Goal: Information Seeking & Learning: Learn about a topic

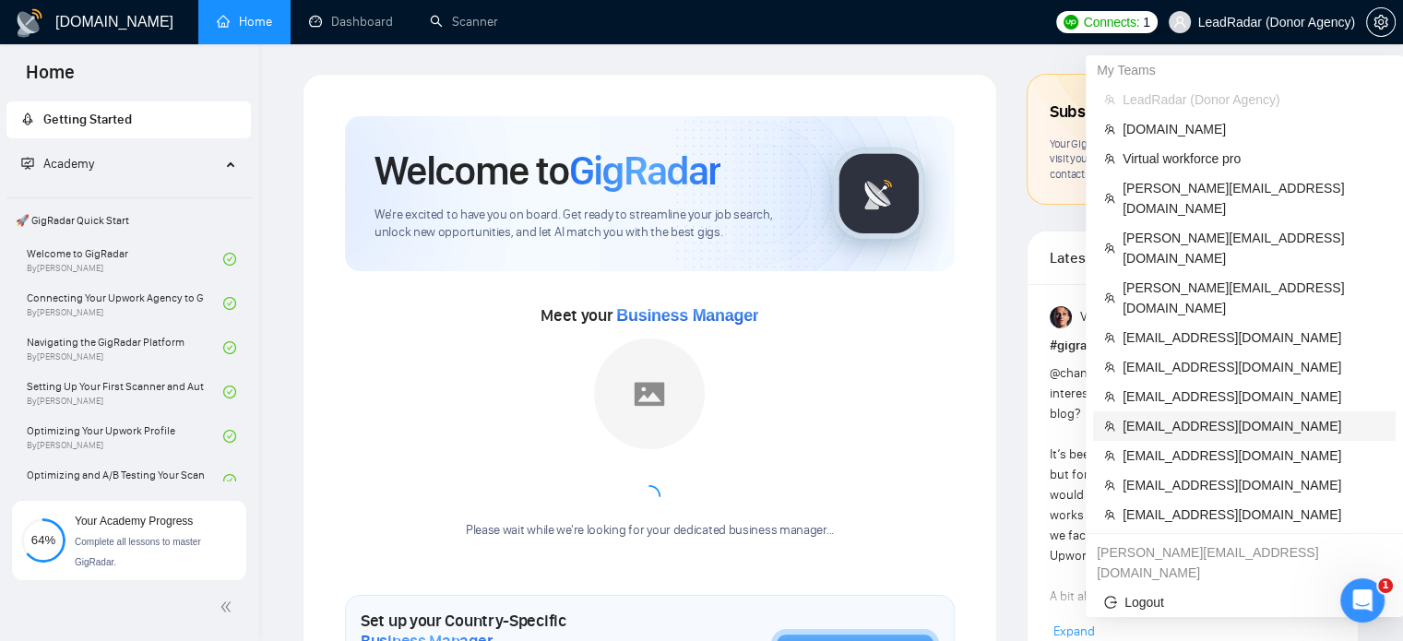
click at [1160, 416] on span "[EMAIL_ADDRESS][DOMAIN_NAME]" at bounding box center [1253, 426] width 262 height 20
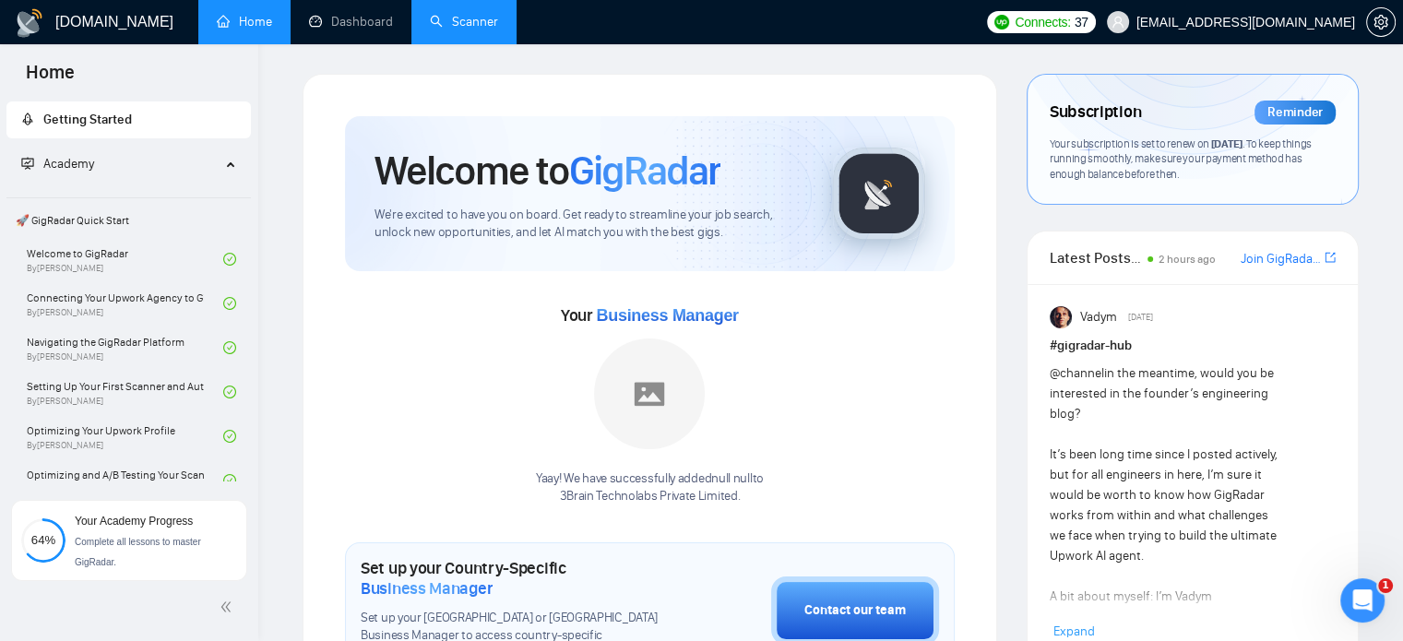
click at [462, 14] on link "Scanner" at bounding box center [464, 22] width 68 height 16
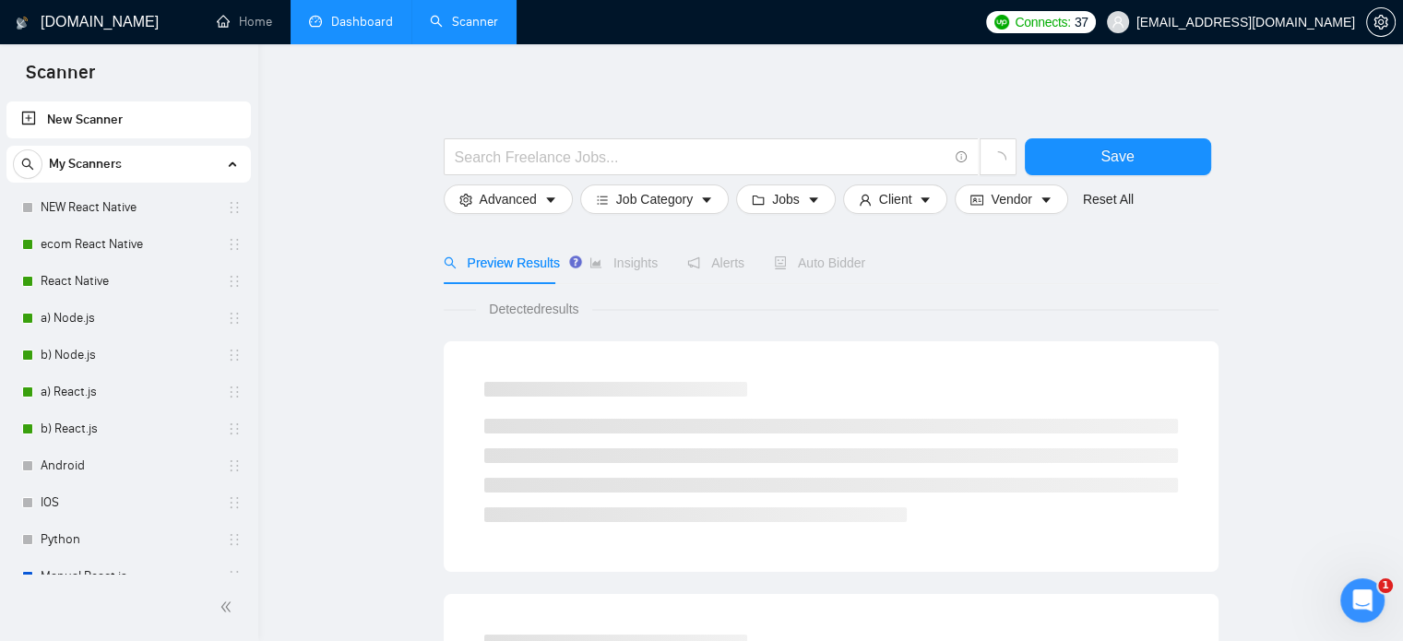
click at [369, 16] on link "Dashboard" at bounding box center [351, 22] width 84 height 16
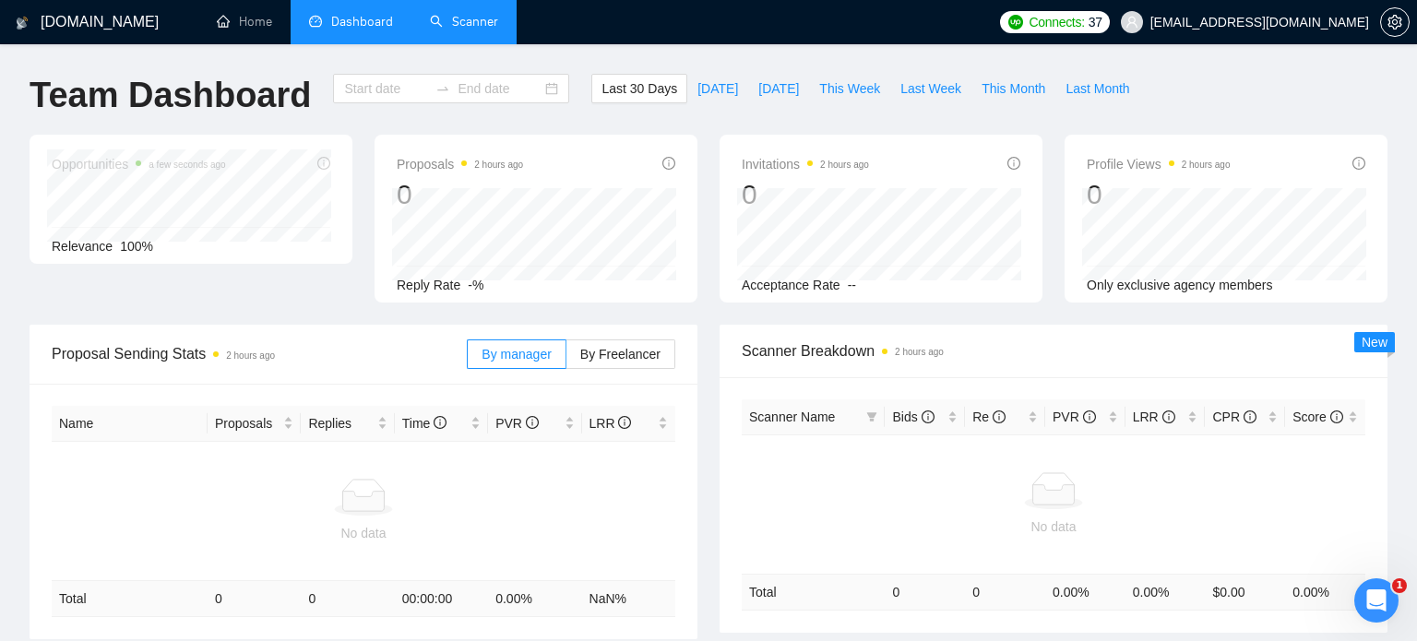
type input "[DATE]"
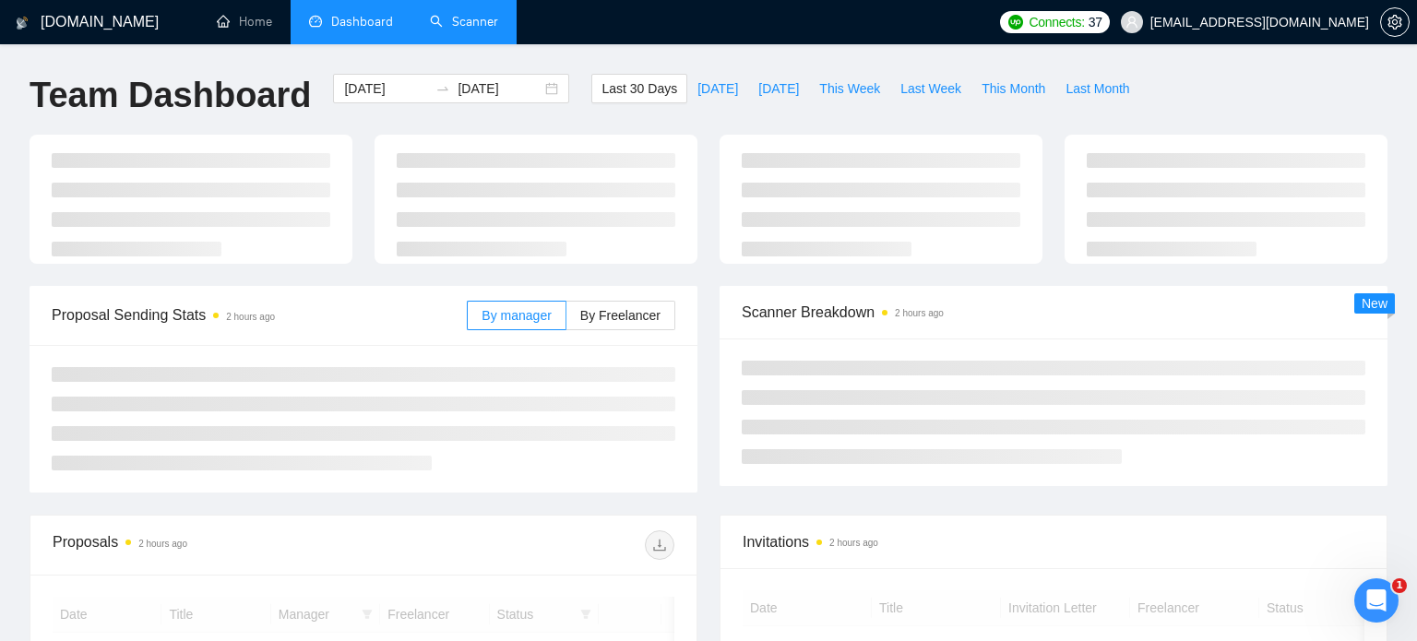
click at [454, 21] on link "Scanner" at bounding box center [464, 22] width 68 height 16
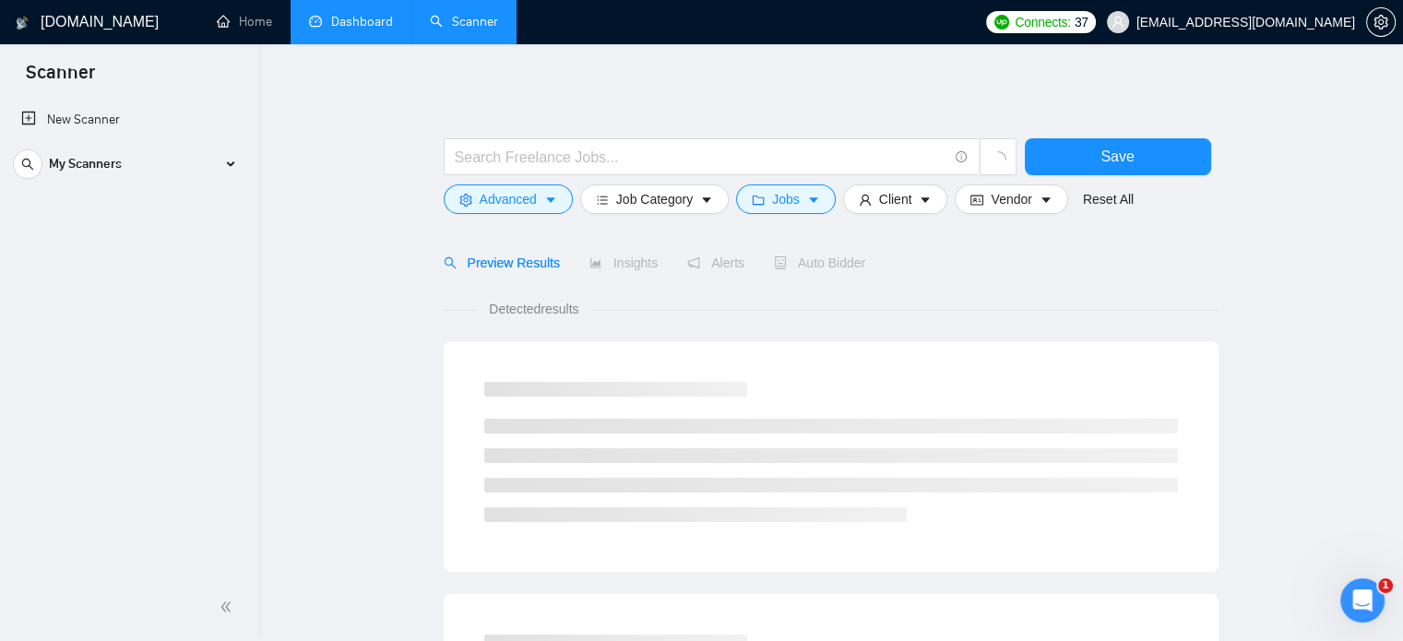
click at [367, 21] on link "Dashboard" at bounding box center [351, 22] width 84 height 16
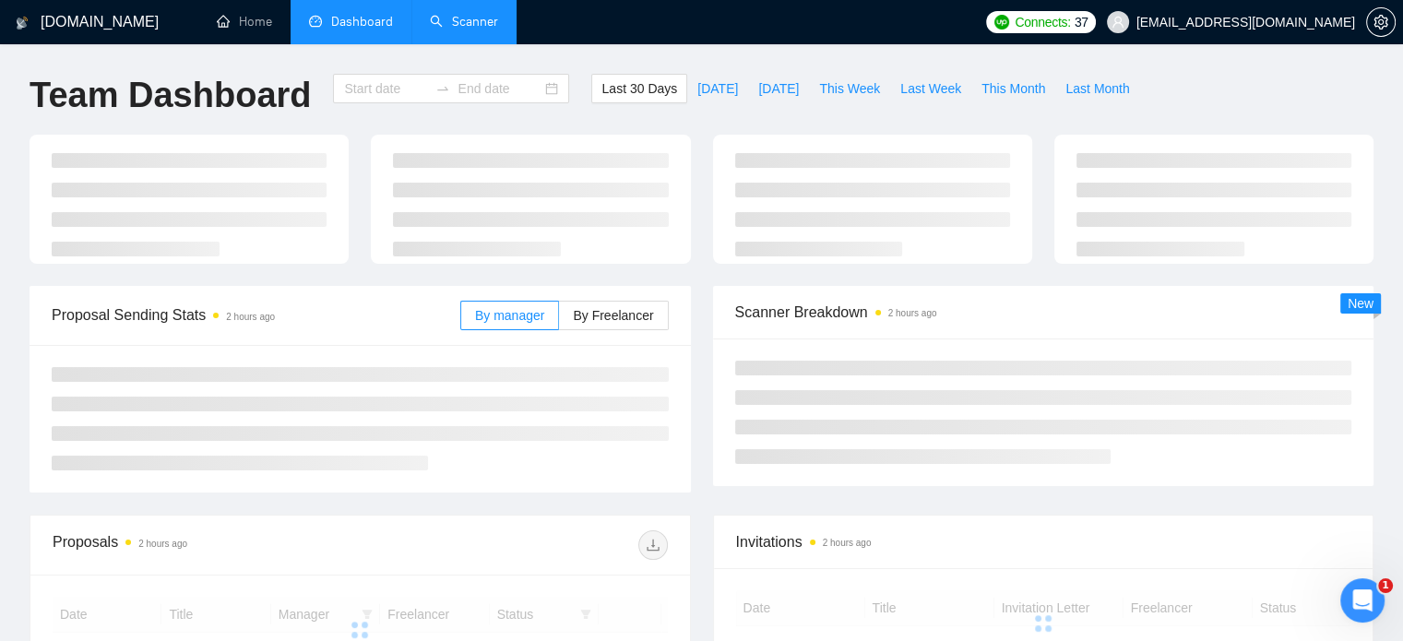
type input "[DATE]"
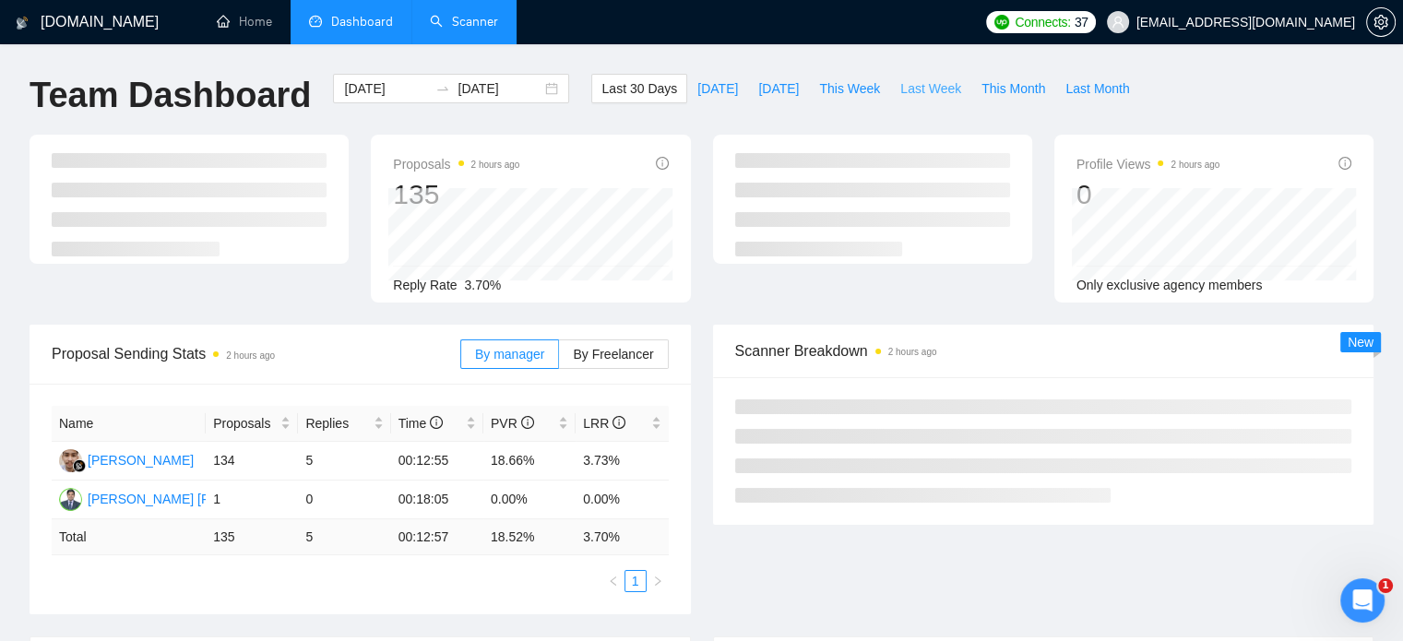
click at [919, 80] on span "Last Week" at bounding box center [930, 88] width 61 height 20
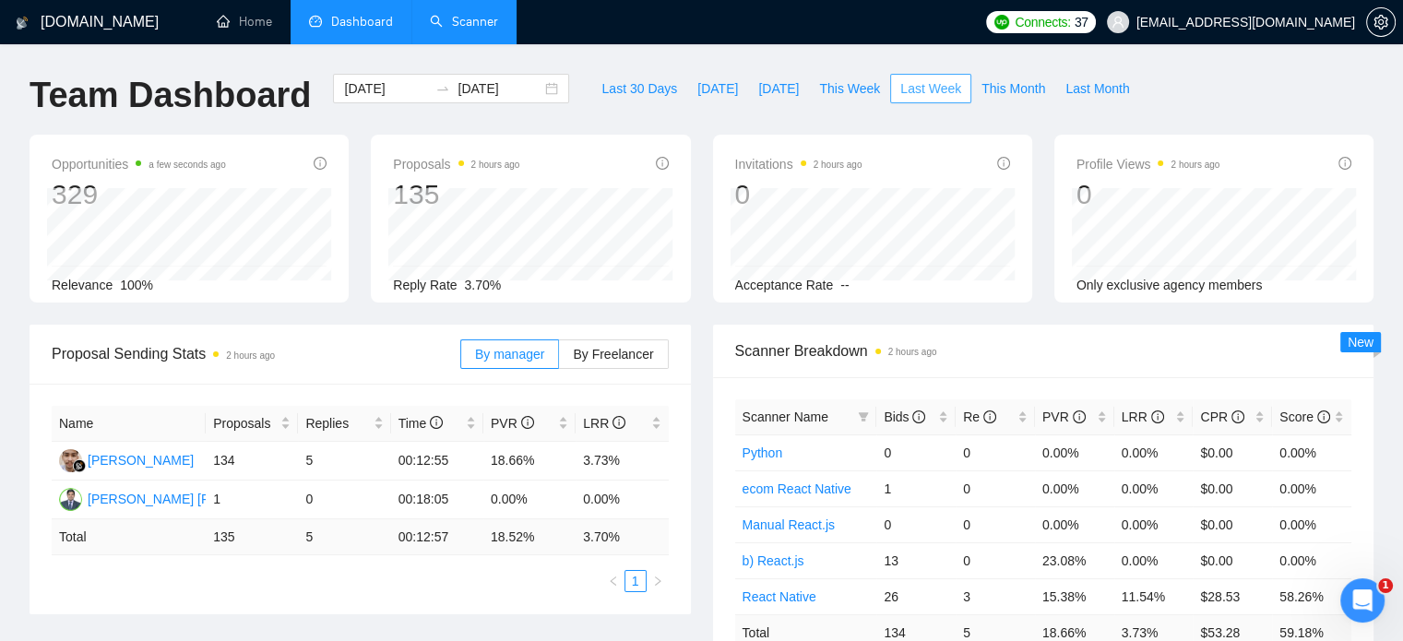
type input "[DATE]"
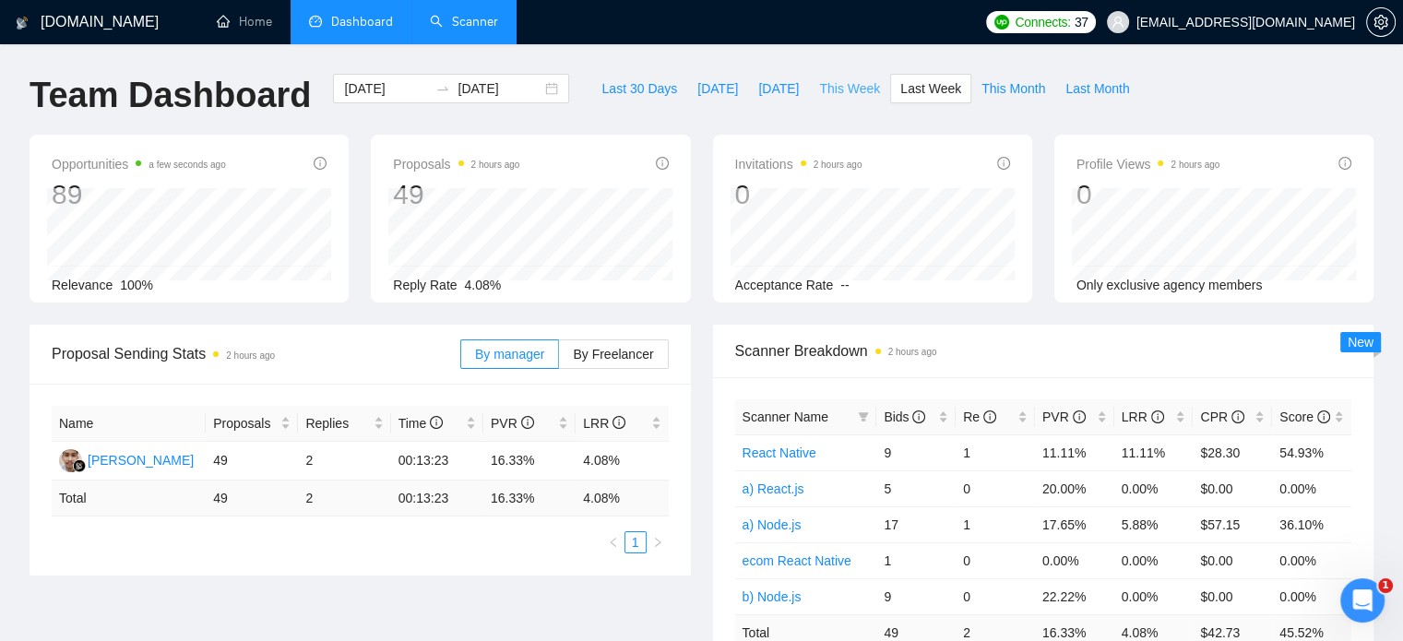
click at [834, 88] on span "This Week" at bounding box center [849, 88] width 61 height 20
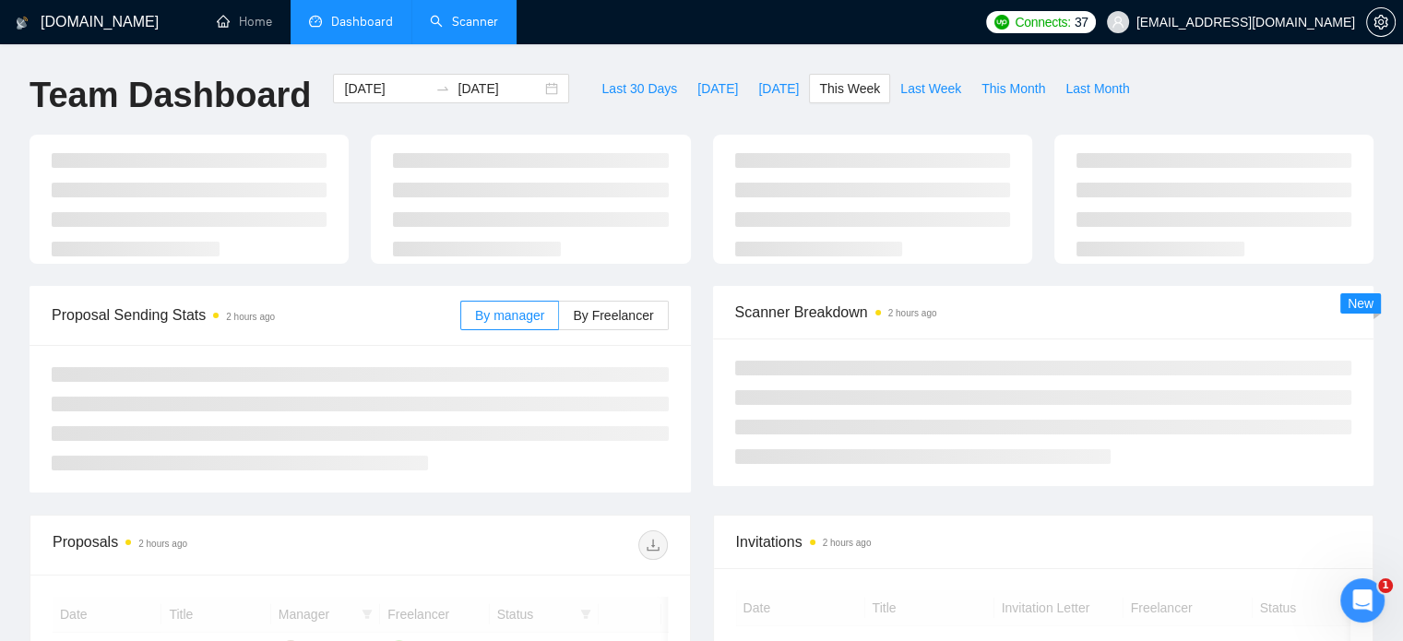
type input "[DATE]"
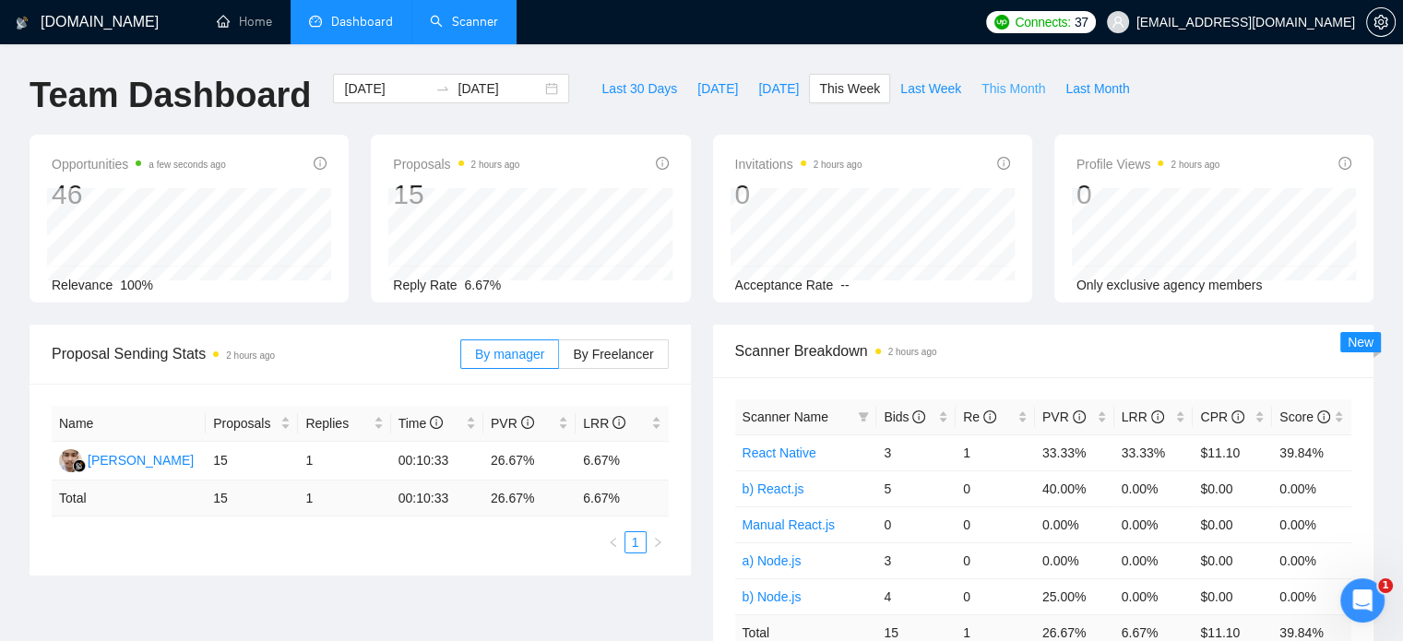
click at [989, 88] on span "This Month" at bounding box center [1013, 88] width 64 height 20
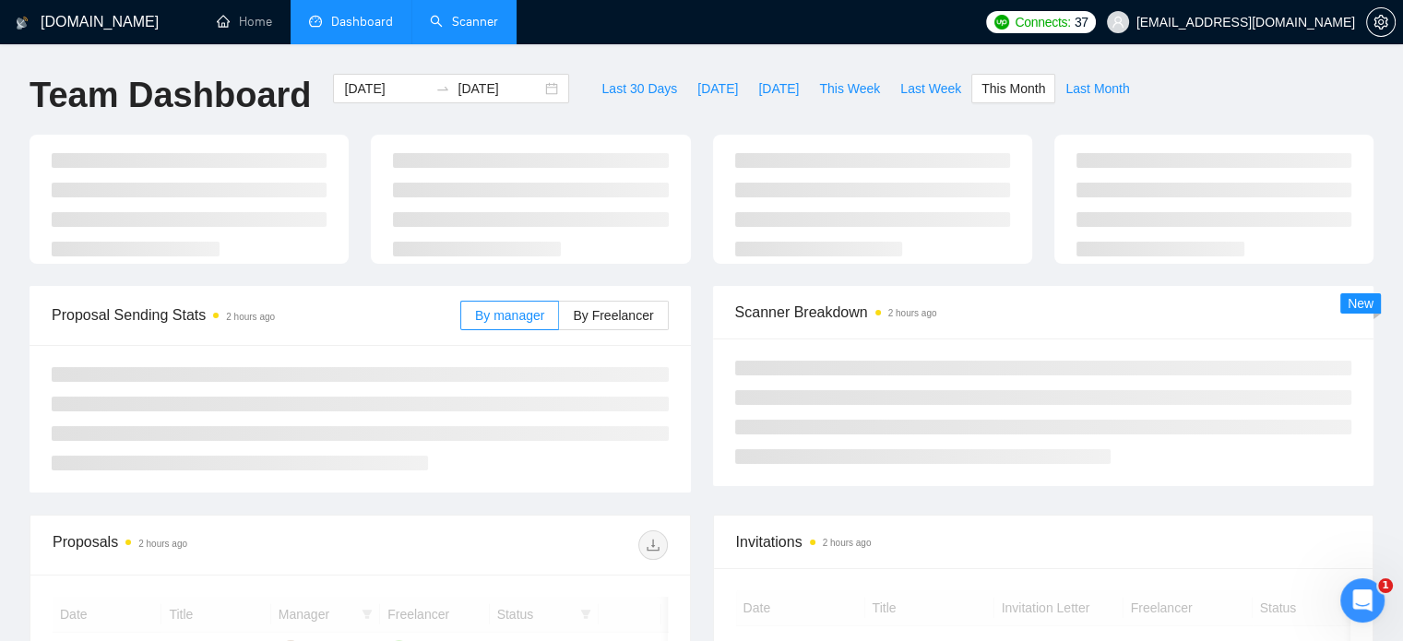
type input "[DATE]"
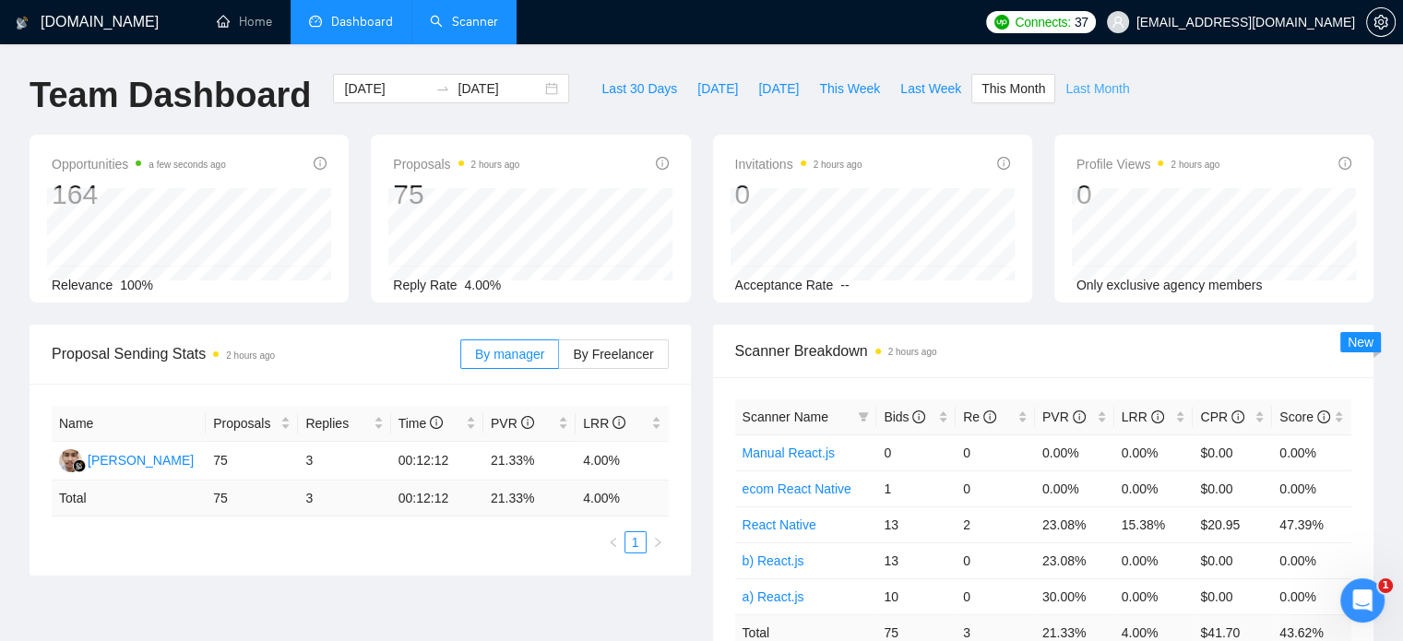
click at [1077, 91] on span "Last Month" at bounding box center [1097, 88] width 64 height 20
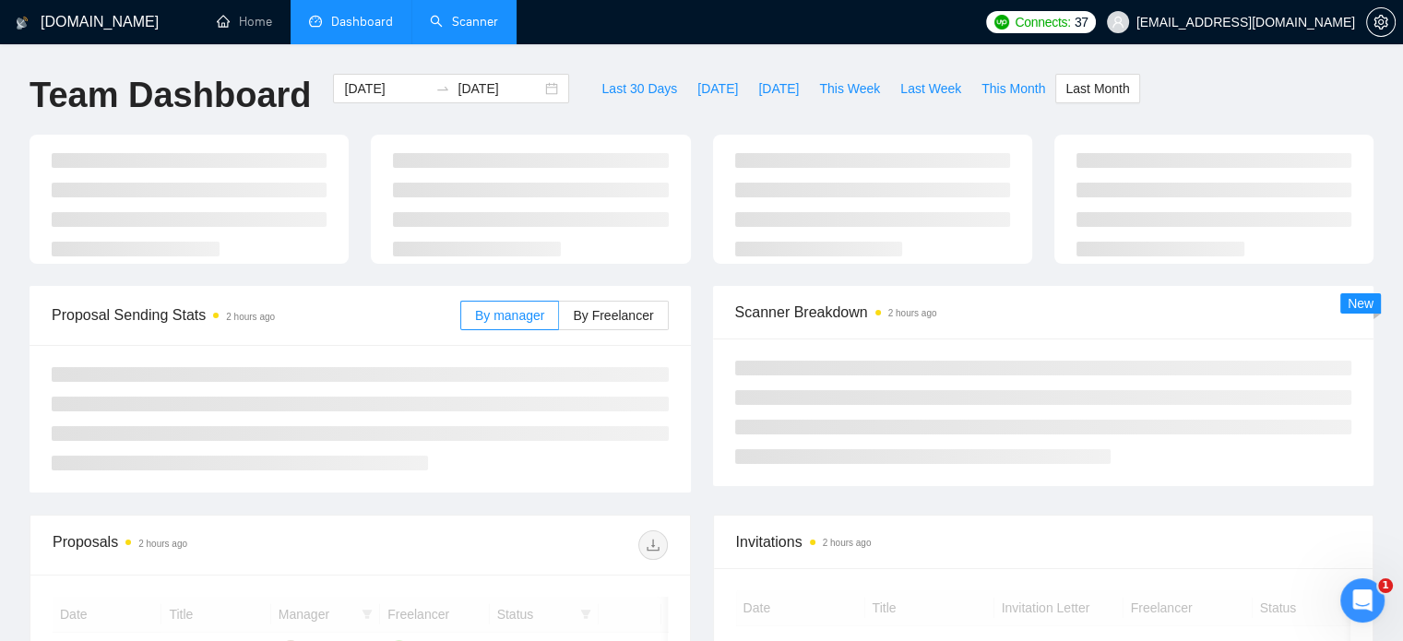
type input "[DATE]"
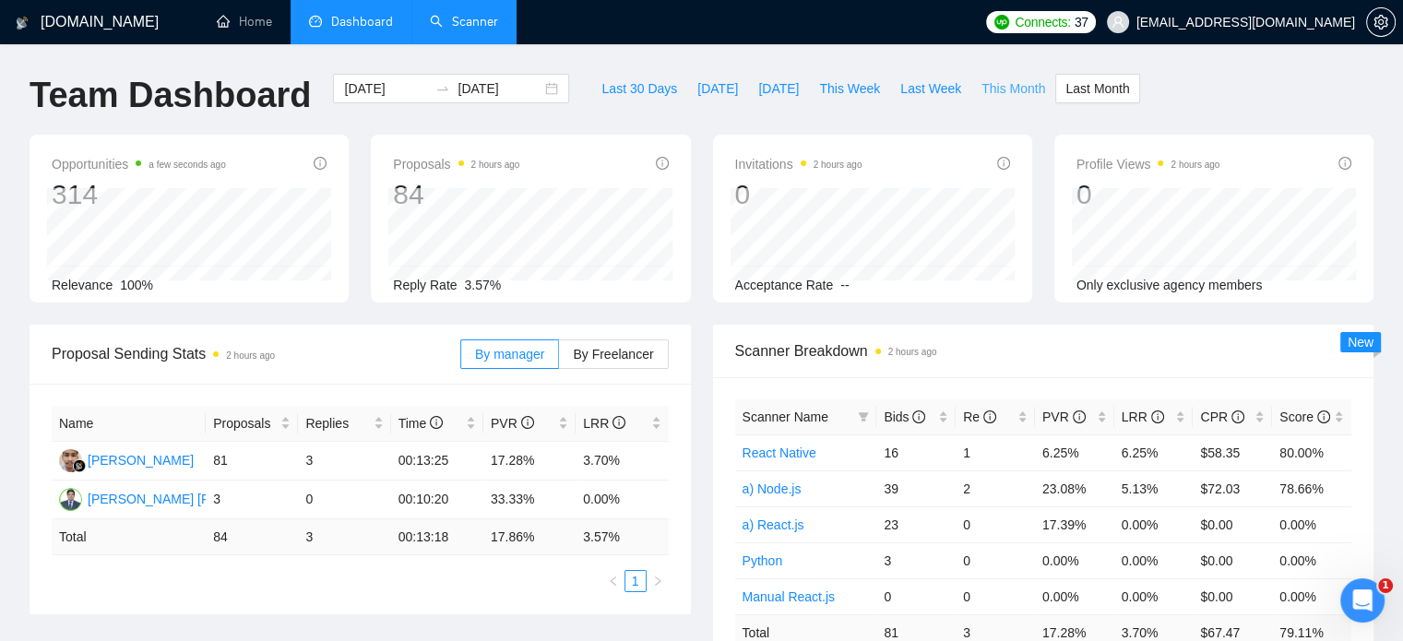
click at [1000, 90] on span "This Month" at bounding box center [1013, 88] width 64 height 20
type input "[DATE]"
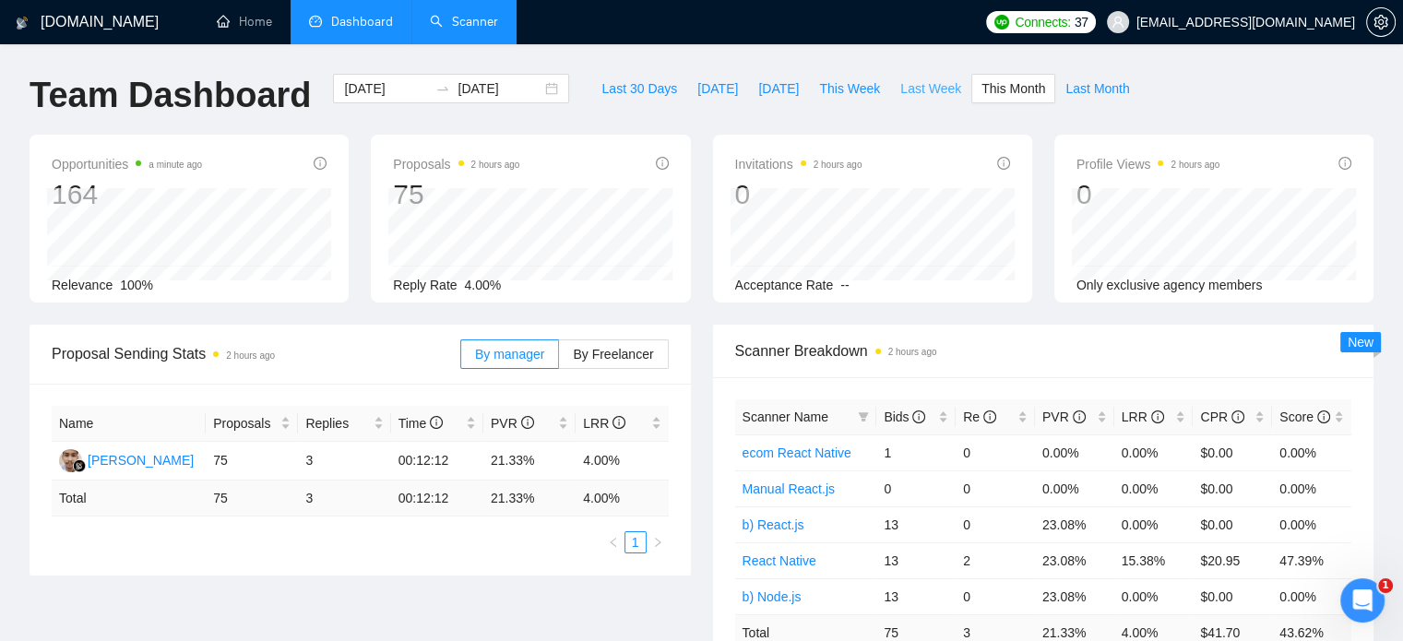
click at [900, 88] on span "Last Week" at bounding box center [930, 88] width 61 height 20
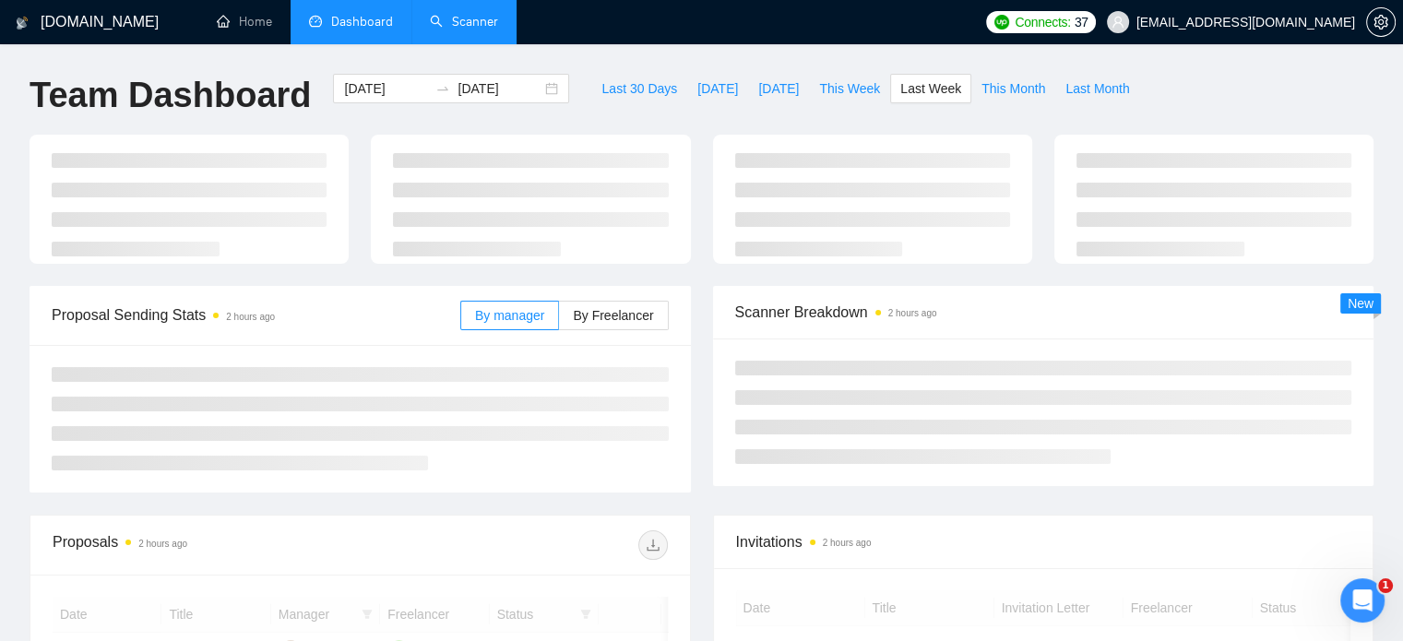
type input "[DATE]"
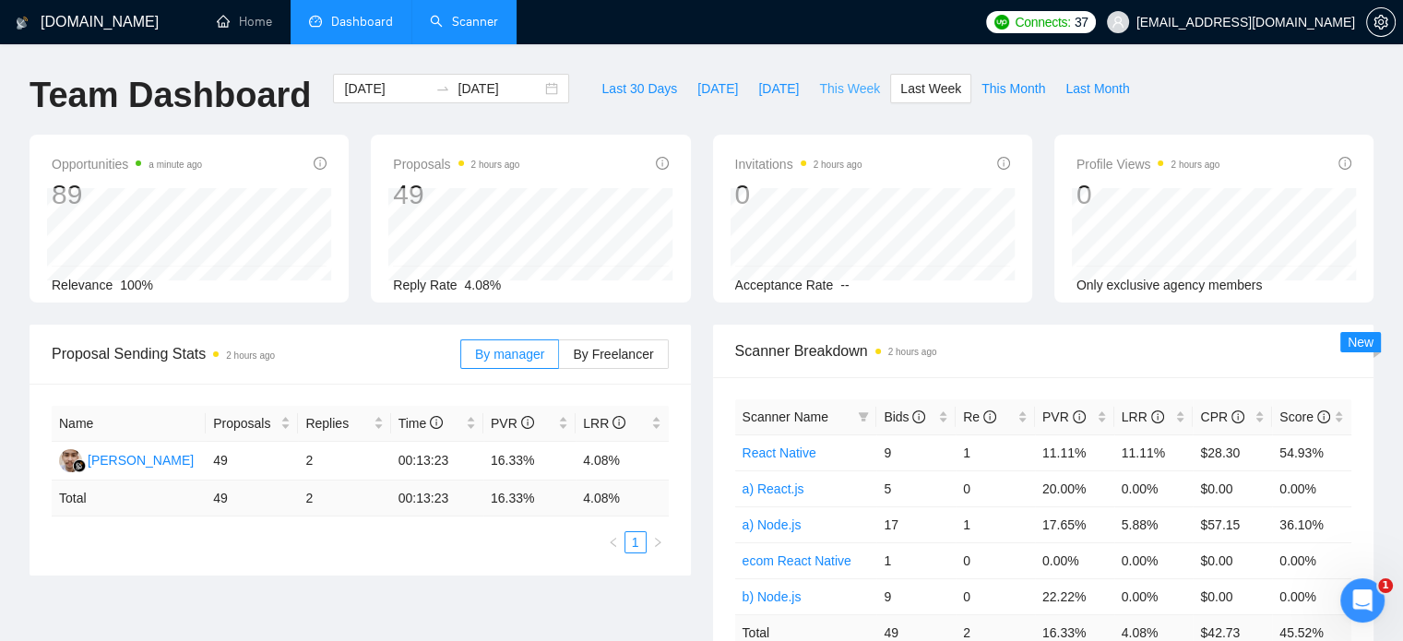
click at [843, 88] on span "This Week" at bounding box center [849, 88] width 61 height 20
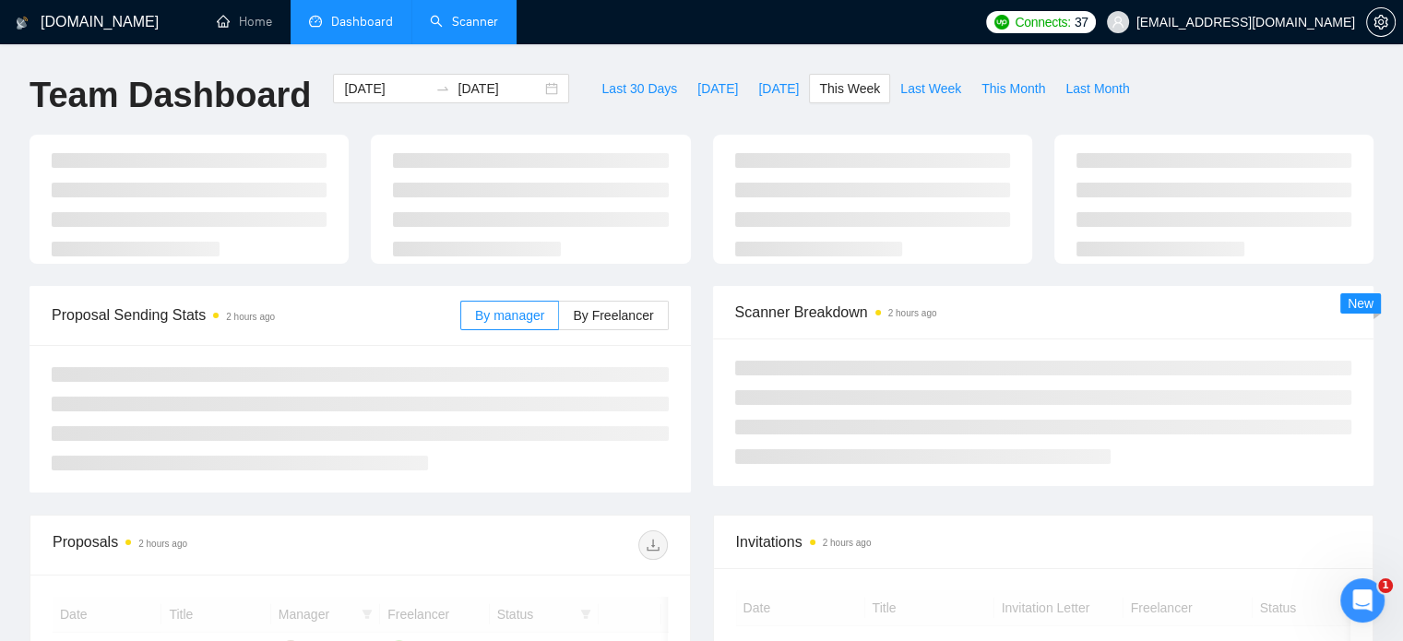
type input "[DATE]"
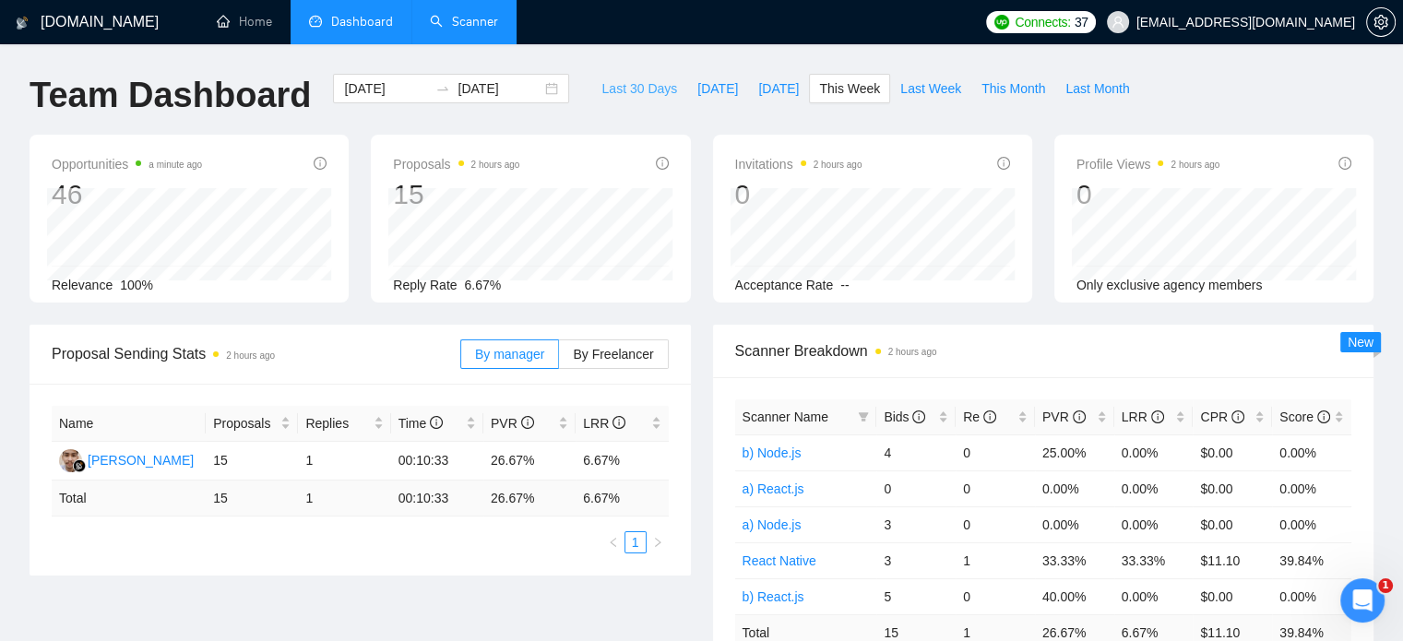
click at [613, 90] on span "Last 30 Days" at bounding box center [639, 88] width 76 height 20
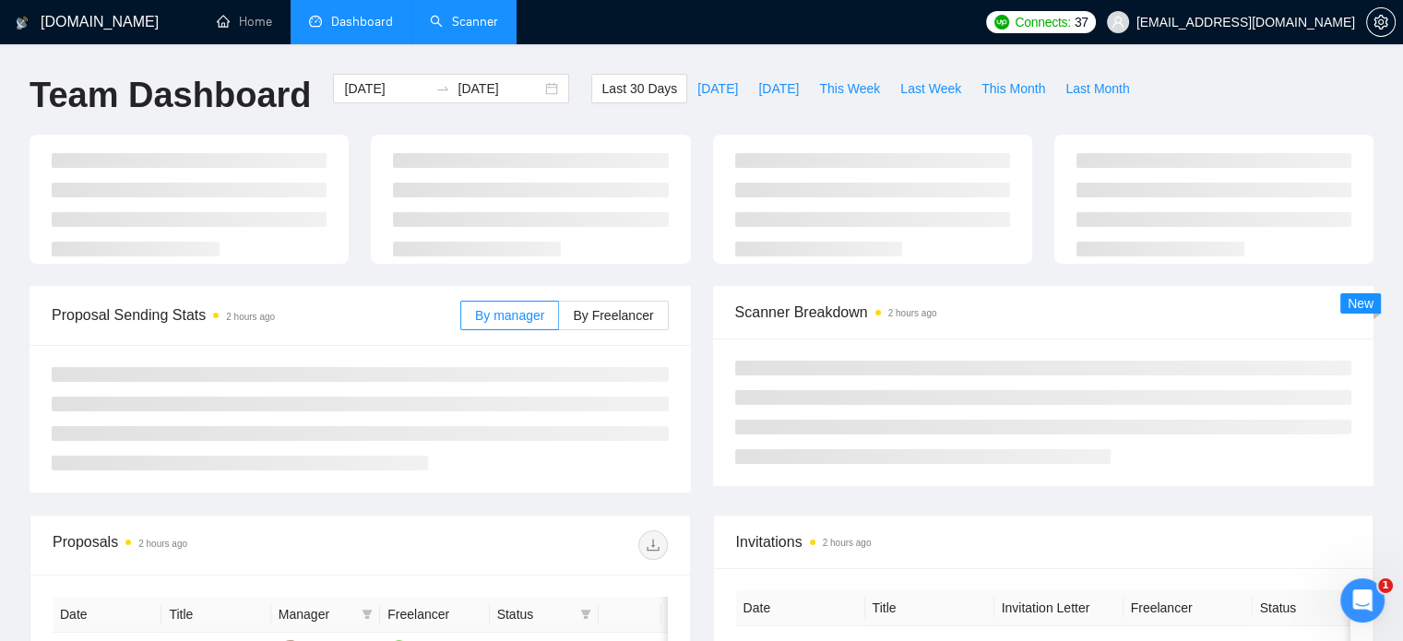
type input "[DATE]"
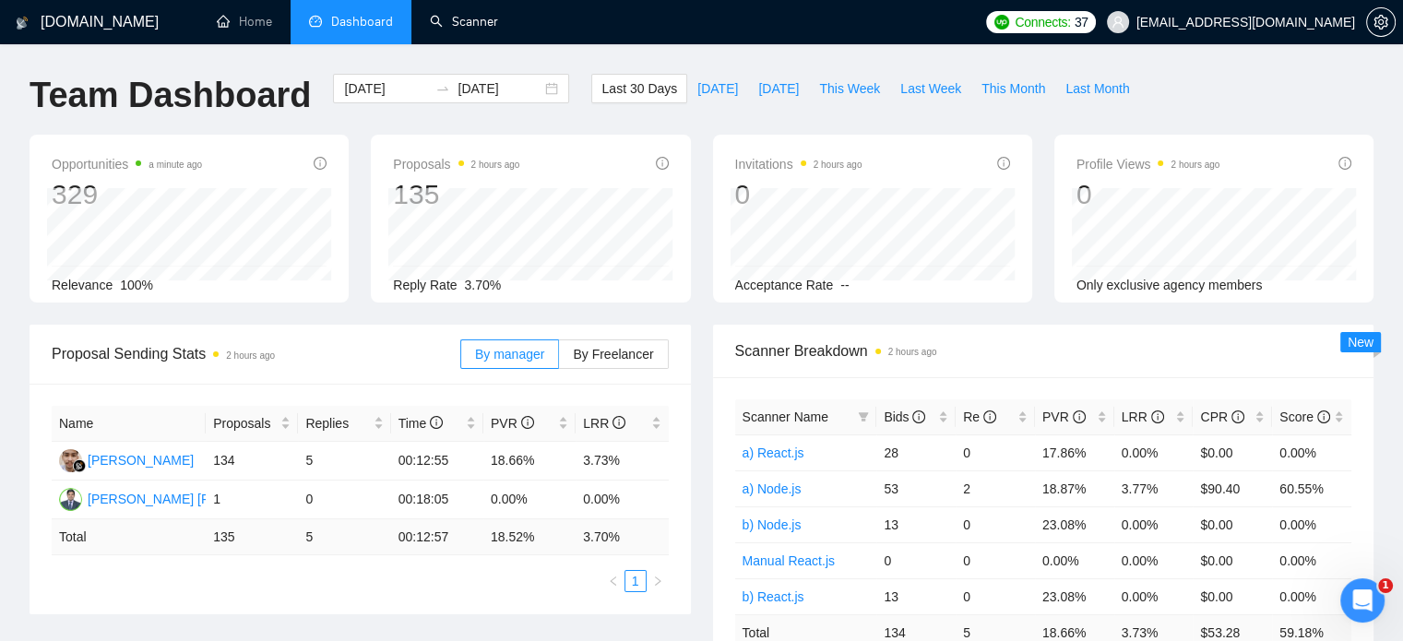
drag, startPoint x: 456, startPoint y: 25, endPoint x: 315, endPoint y: 104, distance: 161.9
click at [456, 25] on link "Scanner" at bounding box center [464, 22] width 68 height 16
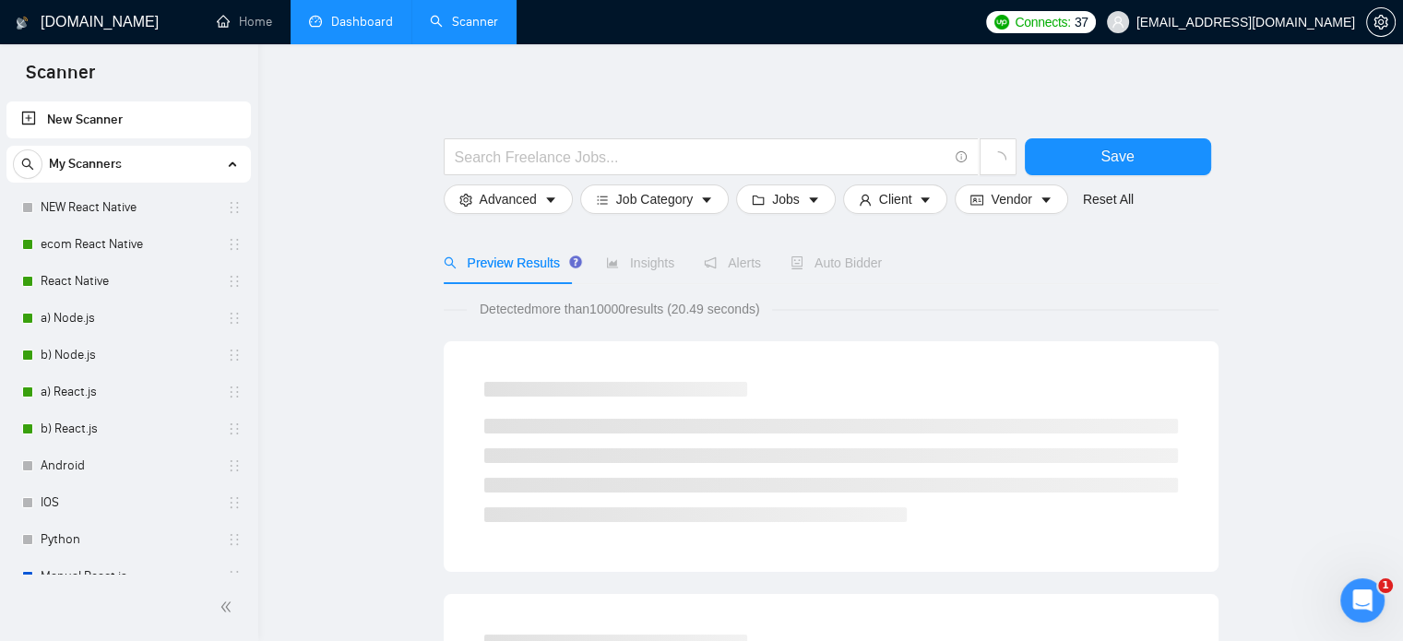
click at [356, 17] on link "Dashboard" at bounding box center [351, 22] width 84 height 16
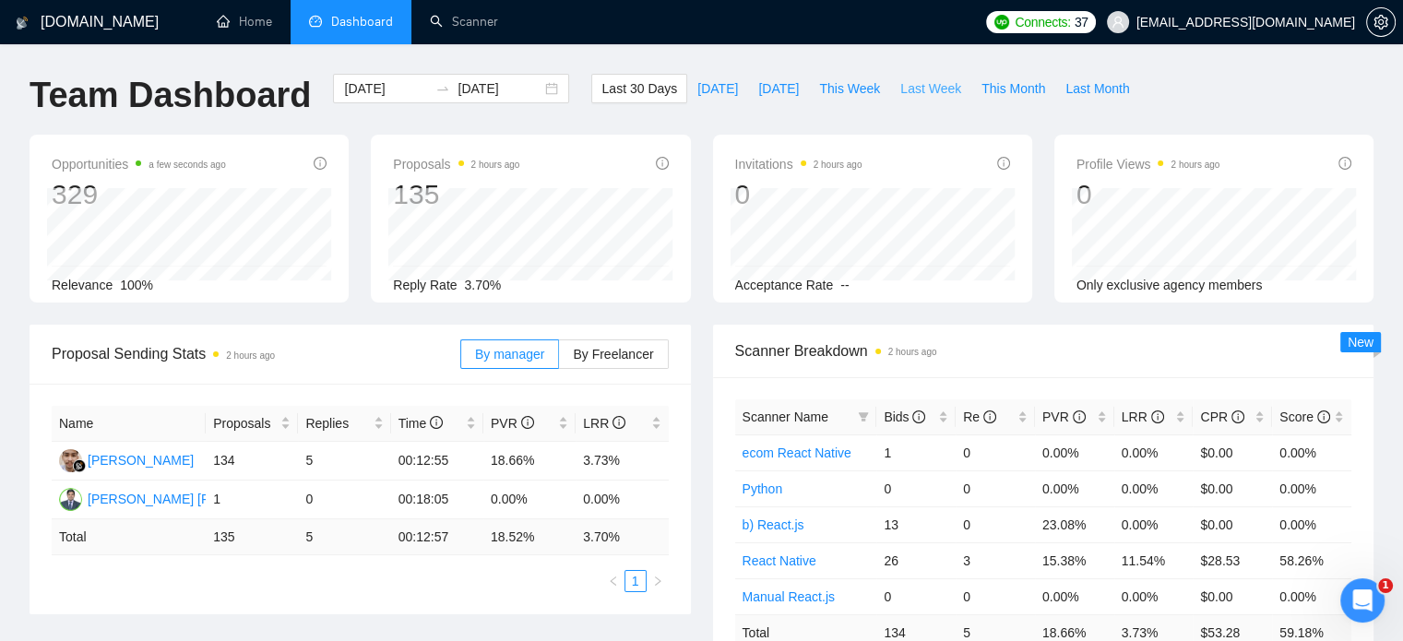
click at [914, 85] on span "Last Week" at bounding box center [930, 88] width 61 height 20
type input "[DATE]"
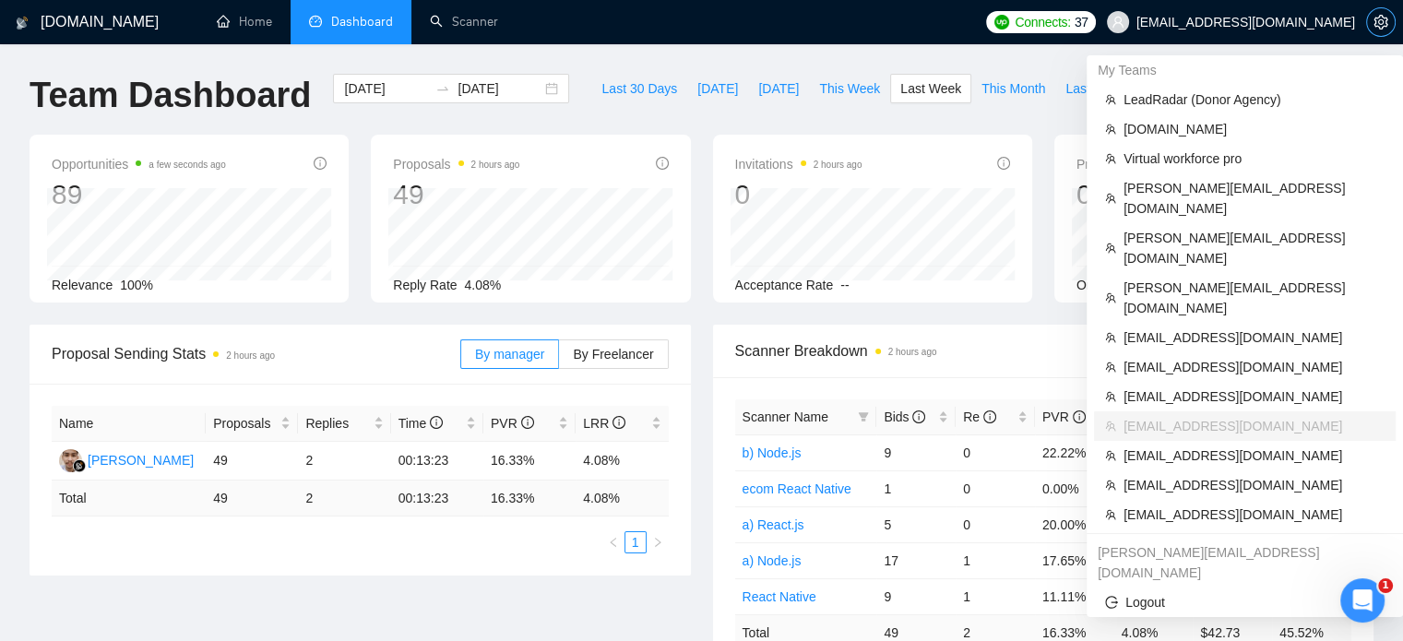
click at [1384, 20] on icon "setting" at bounding box center [1380, 22] width 15 height 15
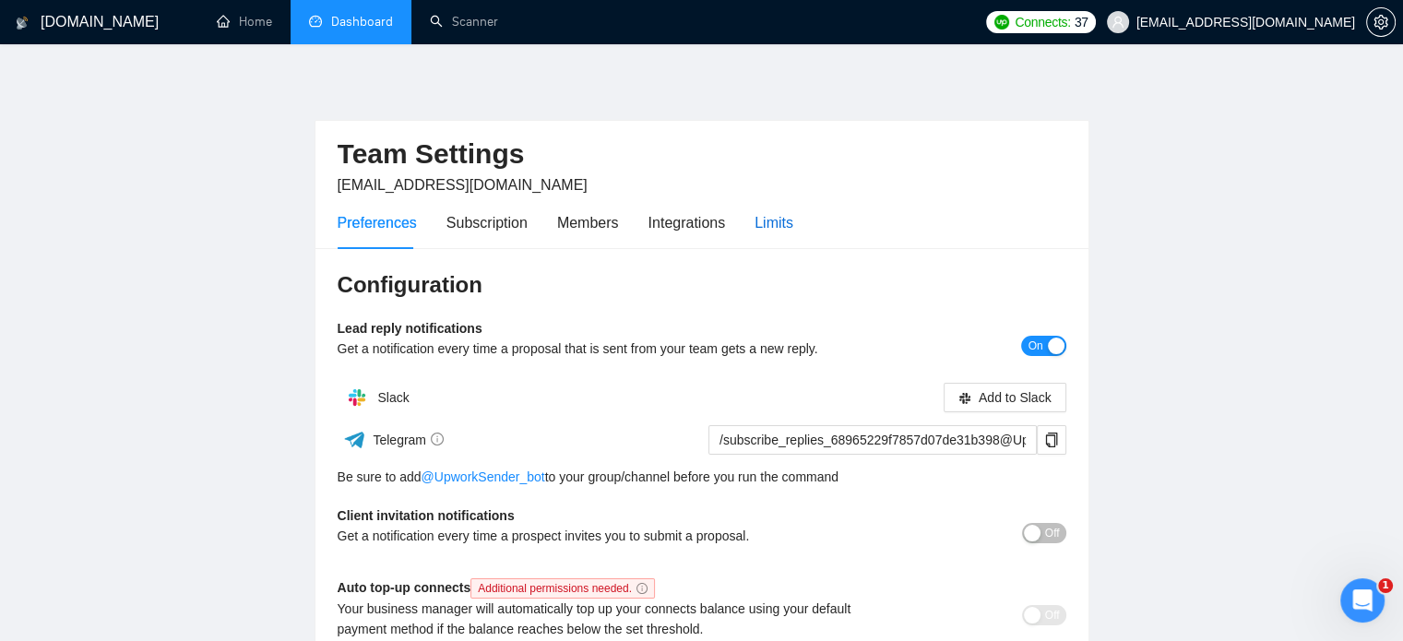
click at [760, 219] on div "Limits" at bounding box center [773, 222] width 39 height 23
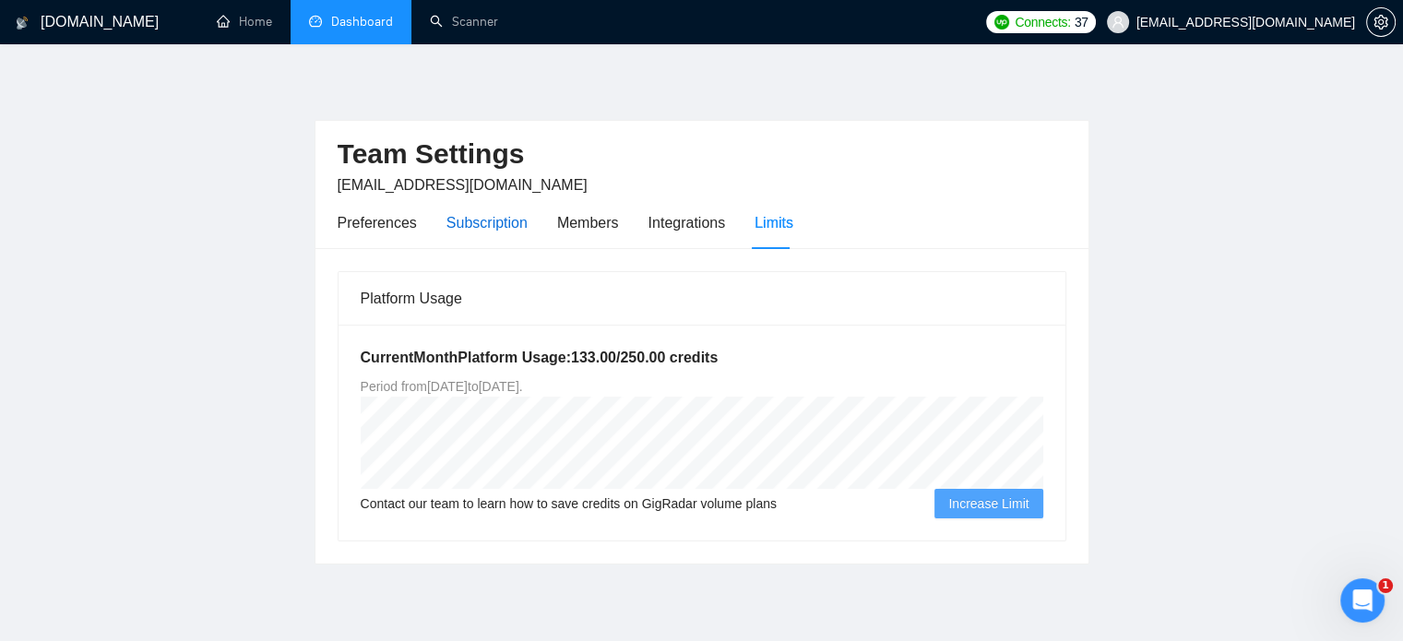
click at [471, 229] on div "Subscription" at bounding box center [486, 222] width 81 height 23
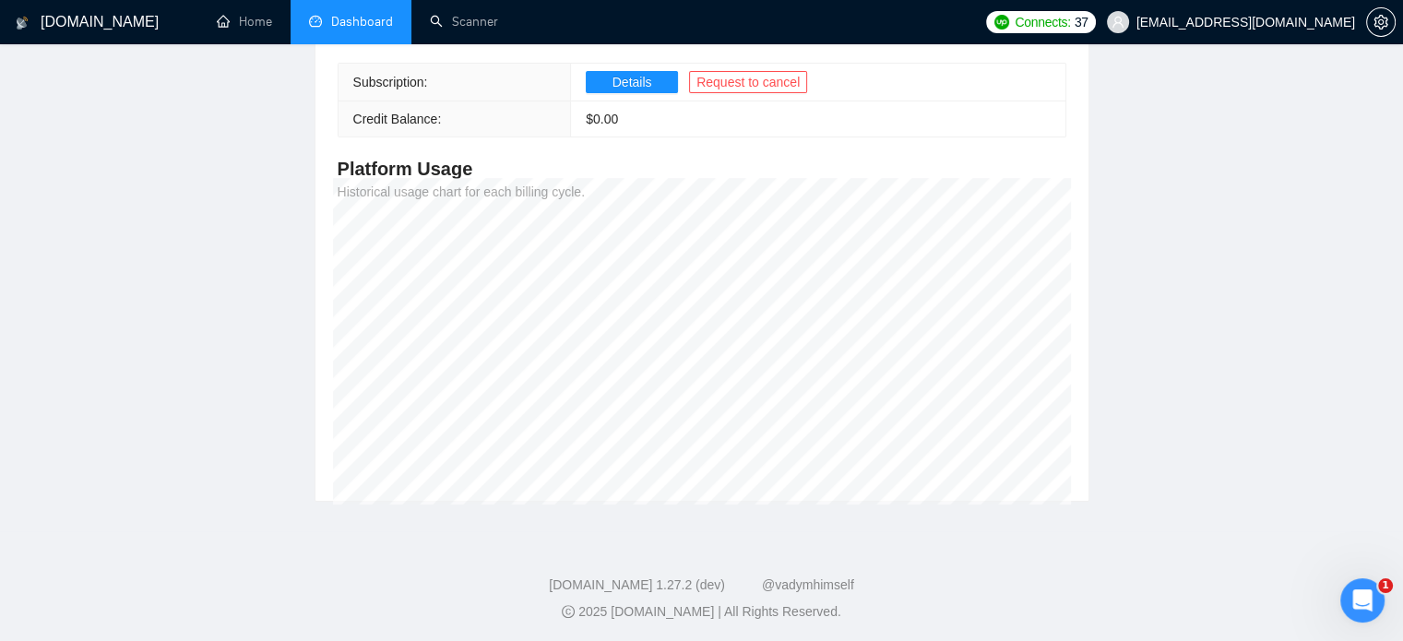
scroll to position [317, 0]
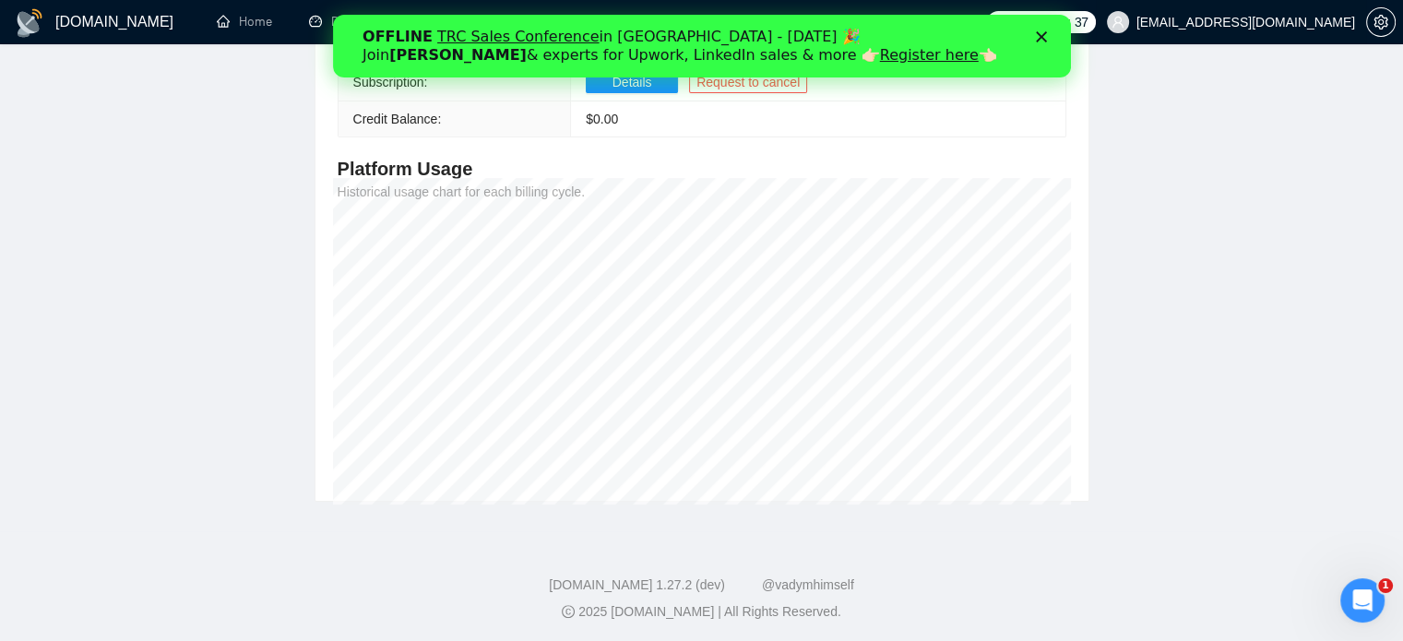
click at [1268, 22] on span "[EMAIL_ADDRESS][DOMAIN_NAME]" at bounding box center [1245, 22] width 219 height 0
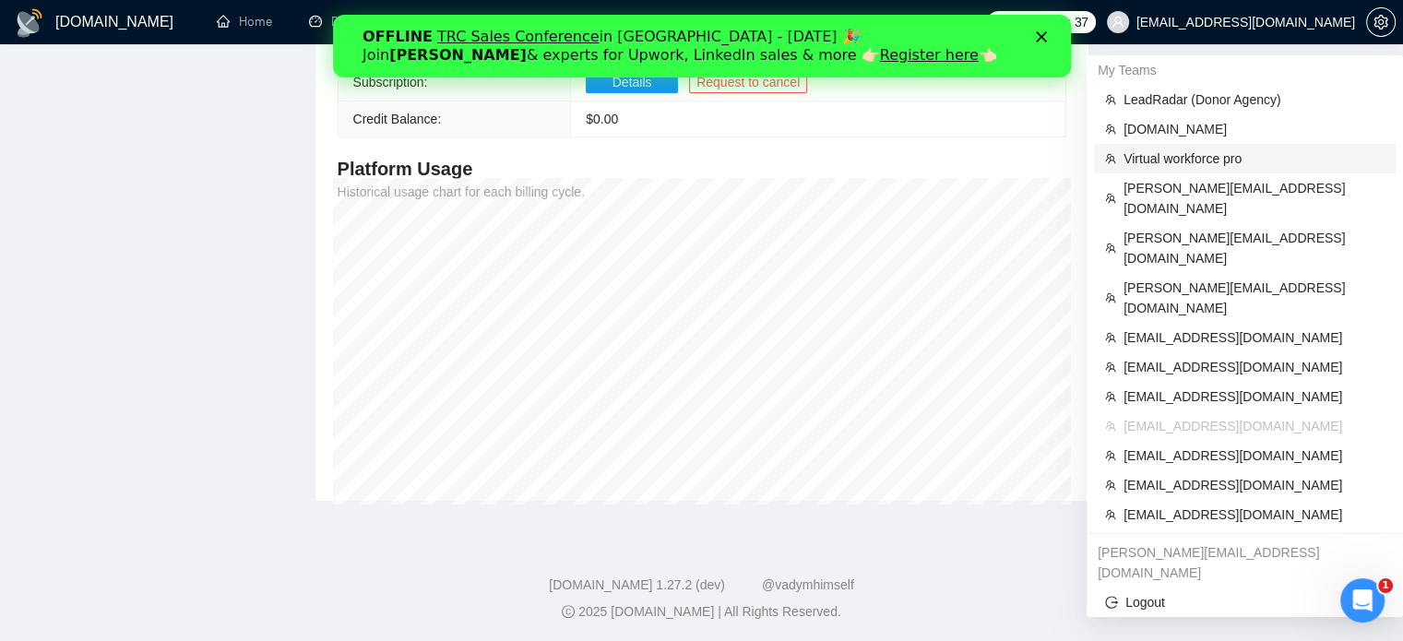
click at [1193, 158] on span "Virtual workforce pro" at bounding box center [1253, 158] width 261 height 20
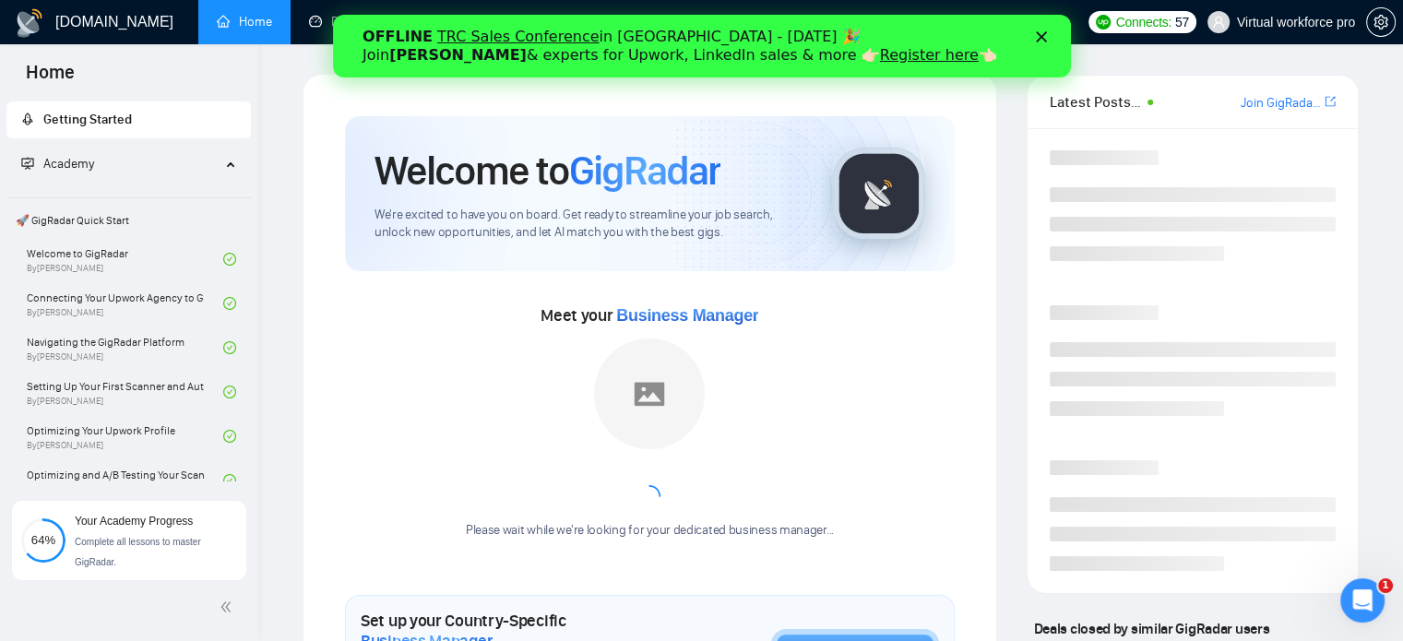
click at [1043, 41] on polygon "Закрити" at bounding box center [1040, 36] width 11 height 11
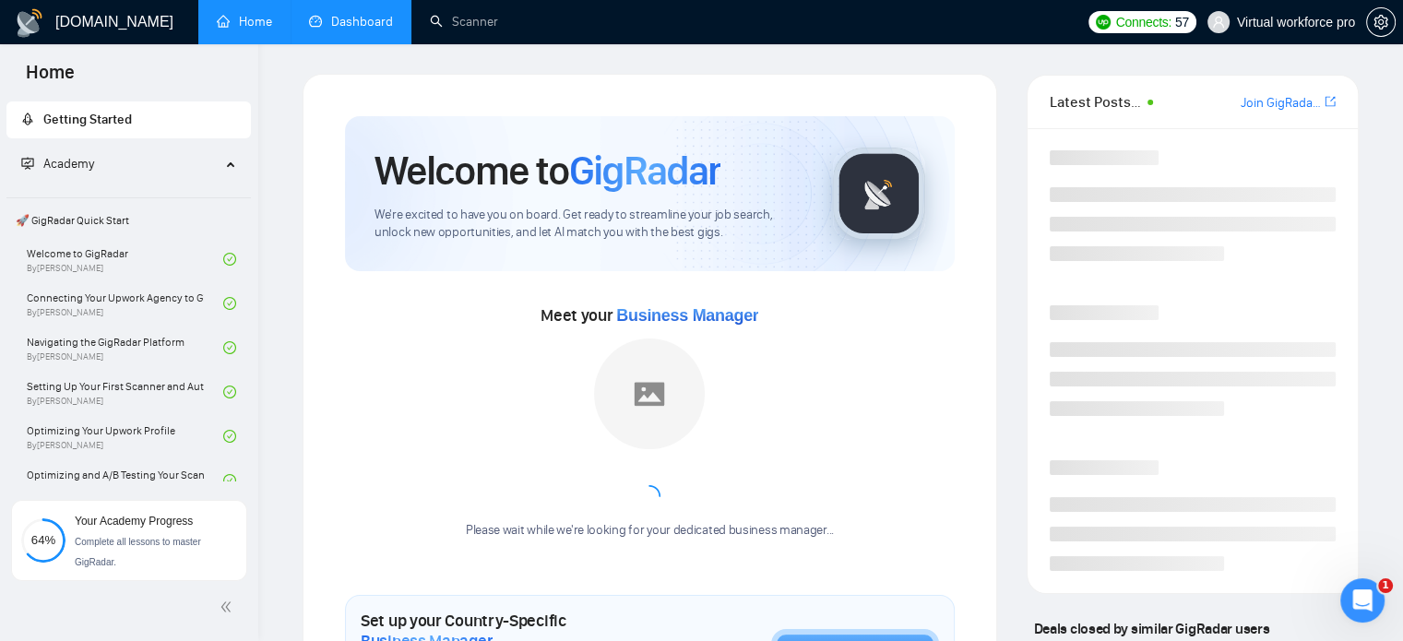
click at [389, 29] on link "Dashboard" at bounding box center [351, 22] width 84 height 16
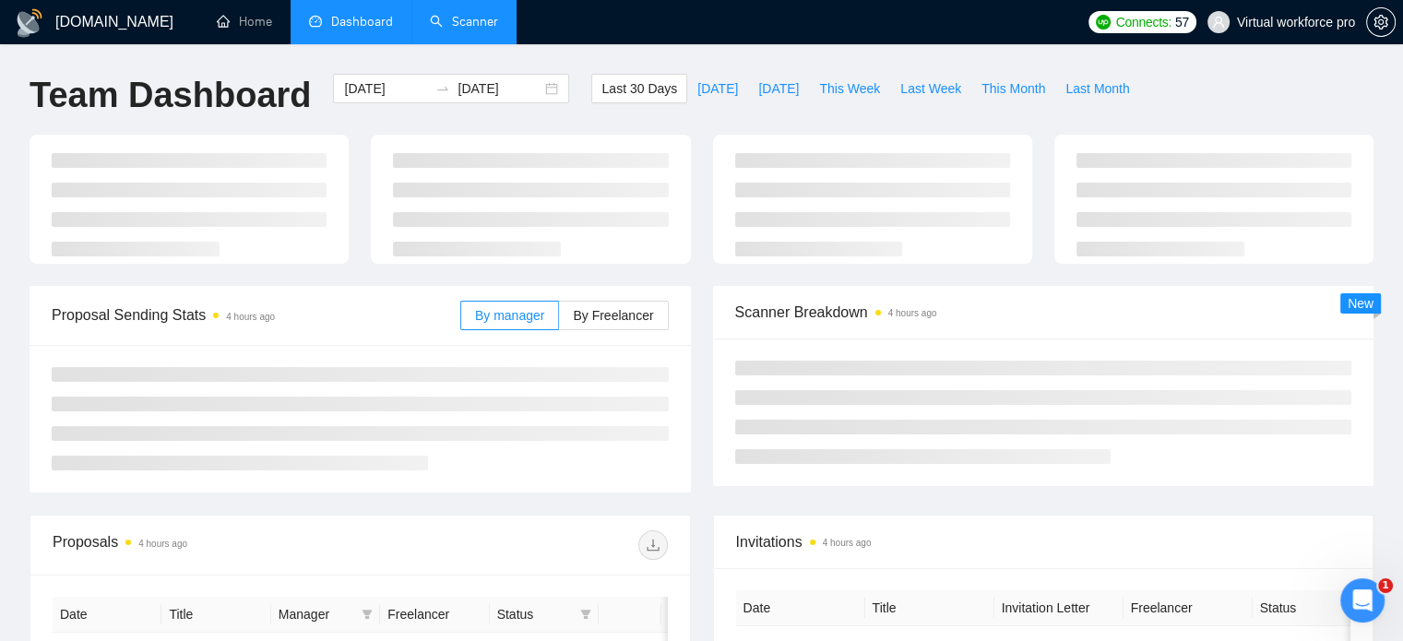
click at [476, 21] on link "Scanner" at bounding box center [464, 22] width 68 height 16
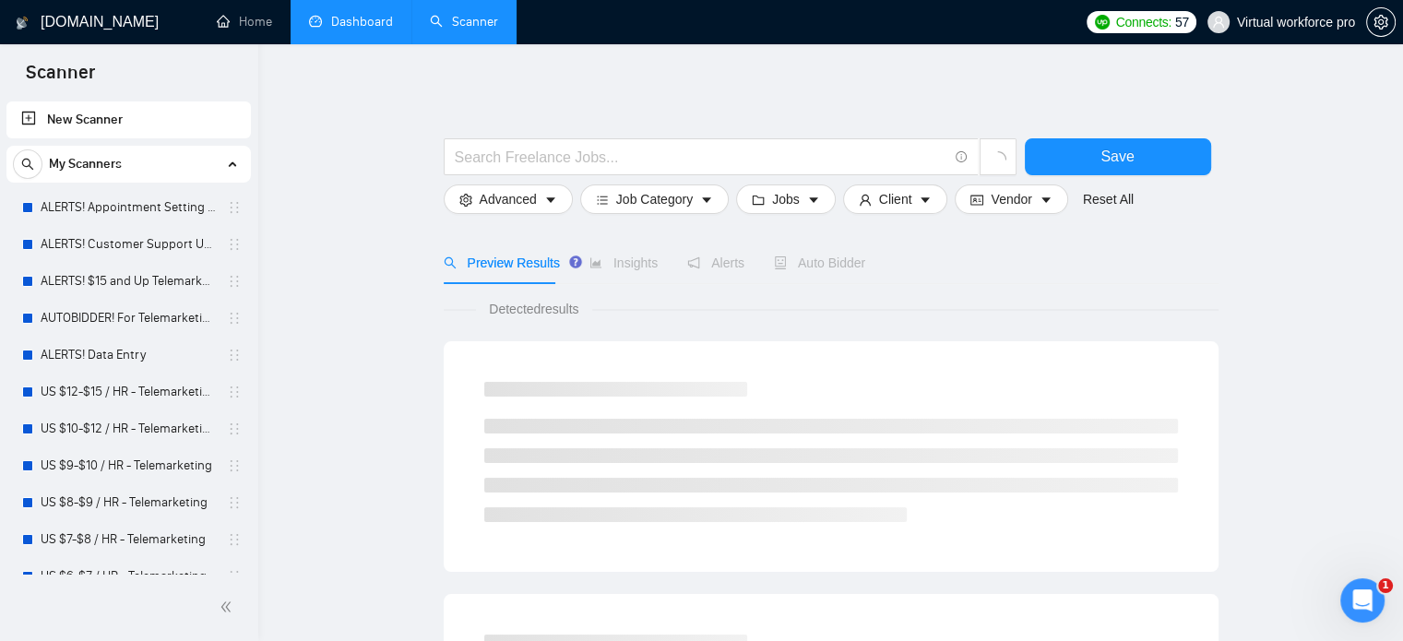
drag, startPoint x: 347, startPoint y: 25, endPoint x: 362, endPoint y: 34, distance: 17.4
click at [347, 25] on link "Dashboard" at bounding box center [351, 22] width 84 height 16
